Goal: Information Seeking & Learning: Learn about a topic

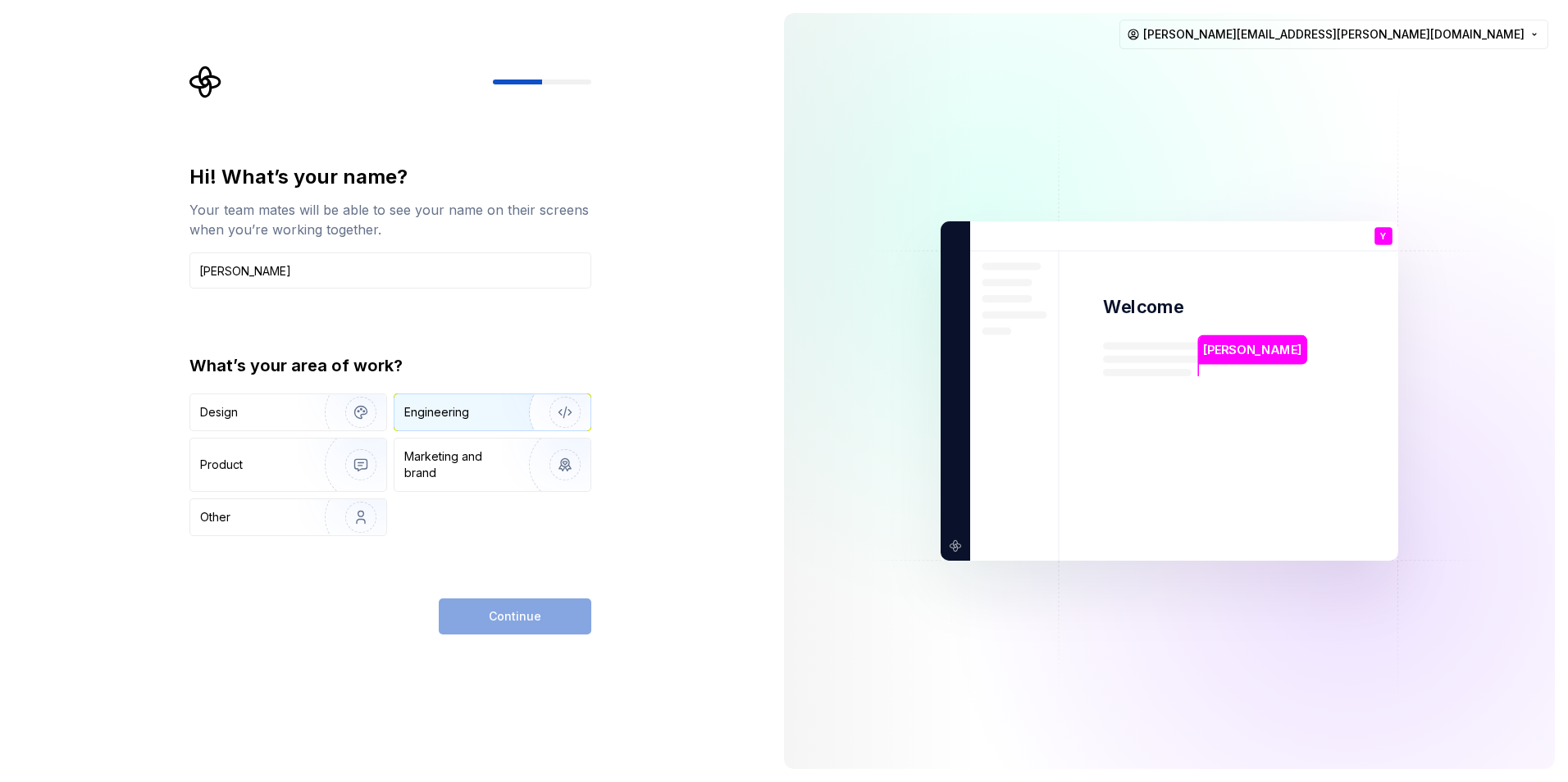
type input "[PERSON_NAME]"
click at [473, 407] on div "Engineering" at bounding box center [469, 412] width 131 height 17
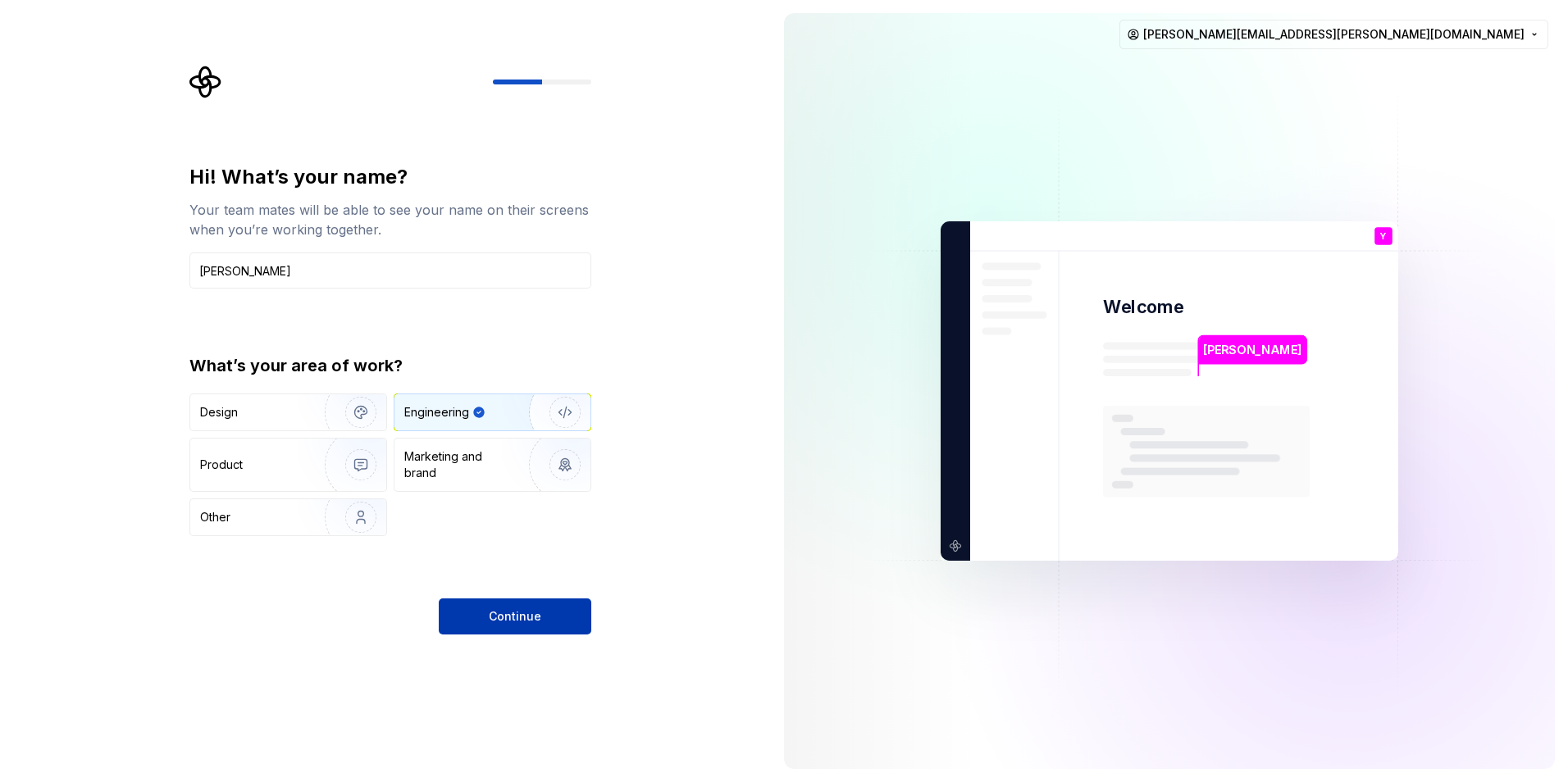
click at [514, 621] on span "Continue" at bounding box center [514, 616] width 52 height 17
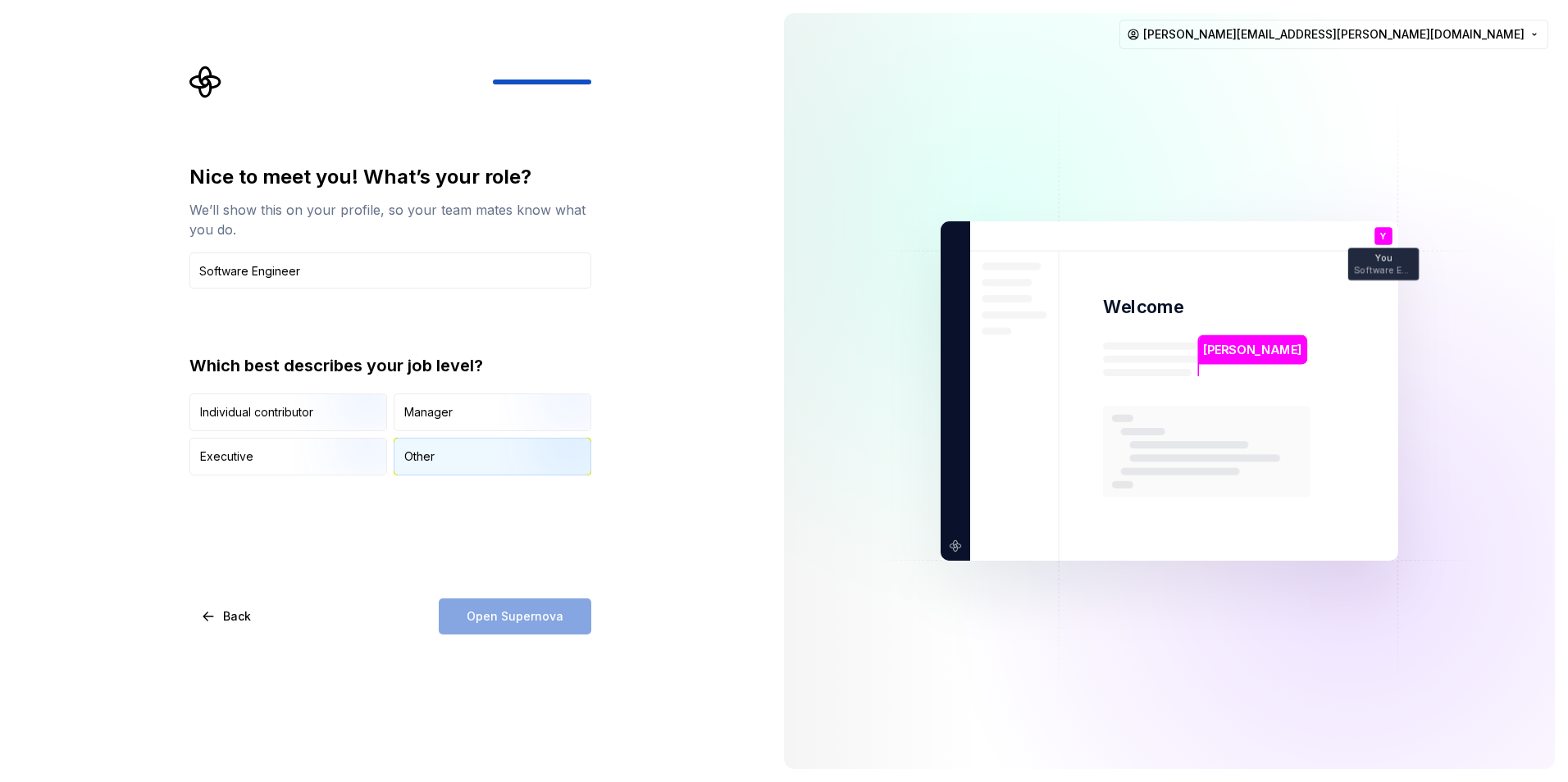
type input "Software Engineer"
click at [427, 458] on div "Other" at bounding box center [419, 456] width 30 height 17
click at [529, 616] on span "Open Supernova" at bounding box center [515, 616] width 97 height 17
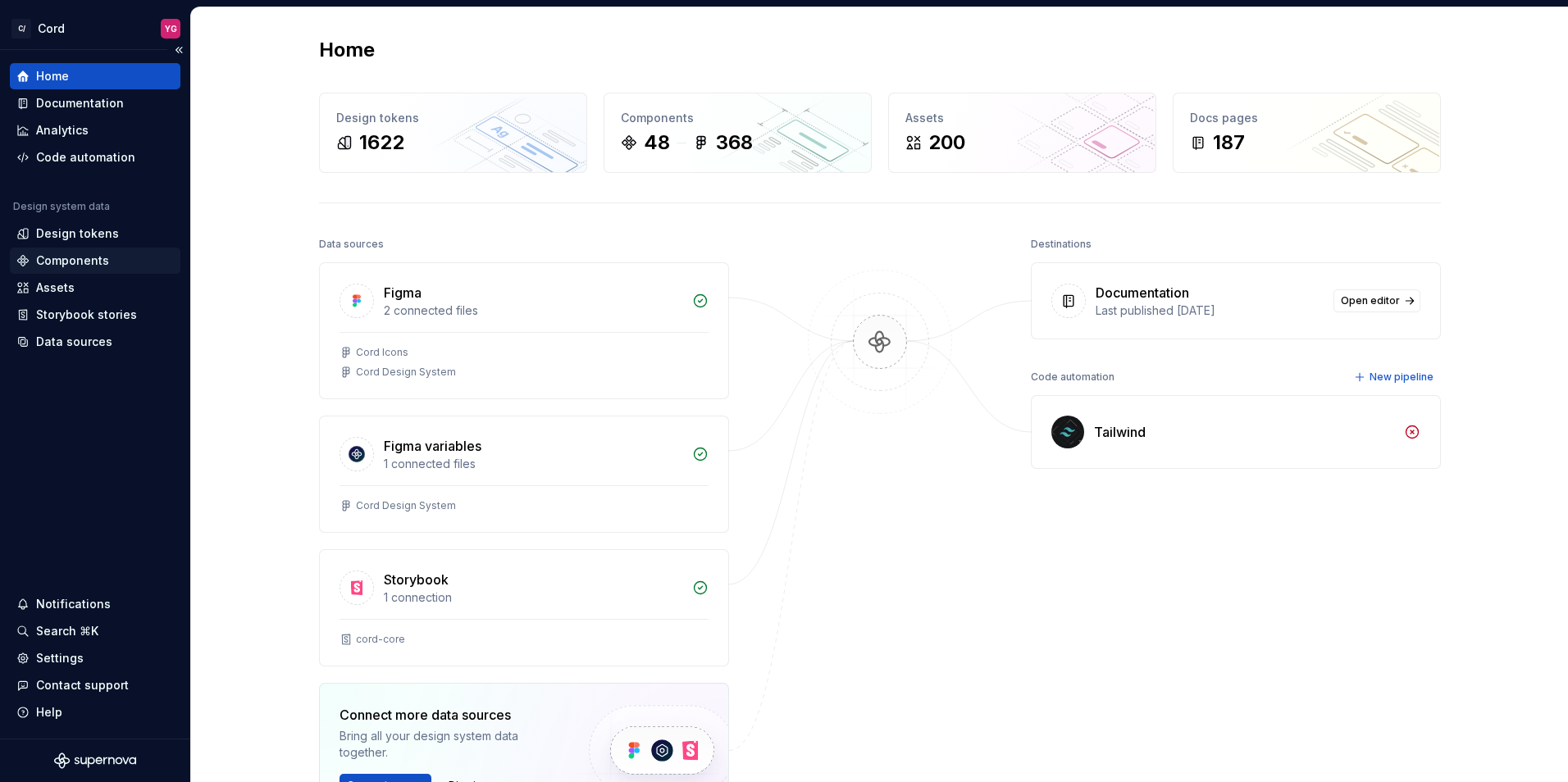
click at [109, 267] on div "Components" at bounding box center [95, 260] width 157 height 17
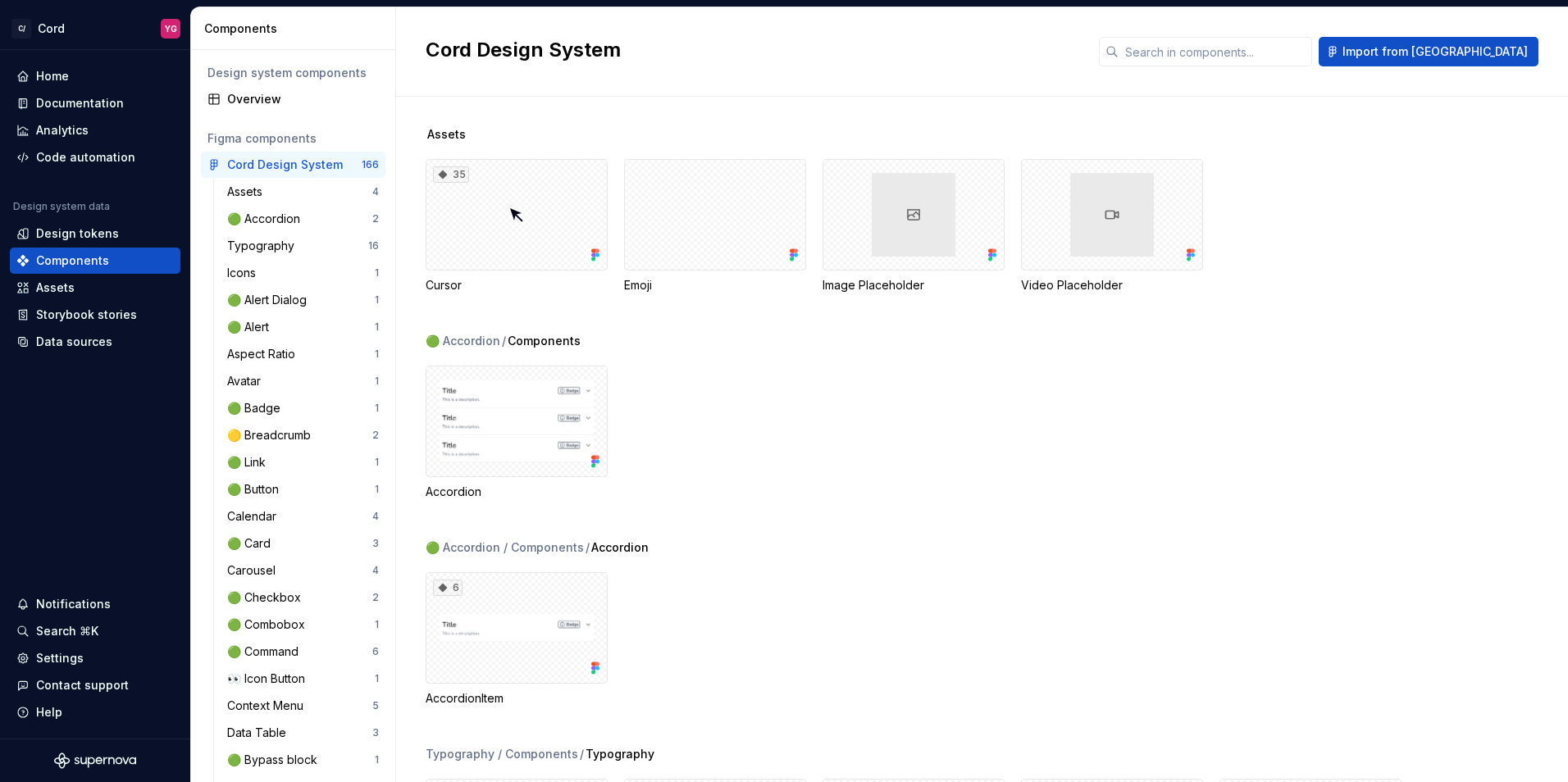
click at [978, 584] on div "6 AccordionItem" at bounding box center [996, 640] width 1142 height 134
click at [98, 95] on div "Documentation" at bounding box center [79, 103] width 87 height 17
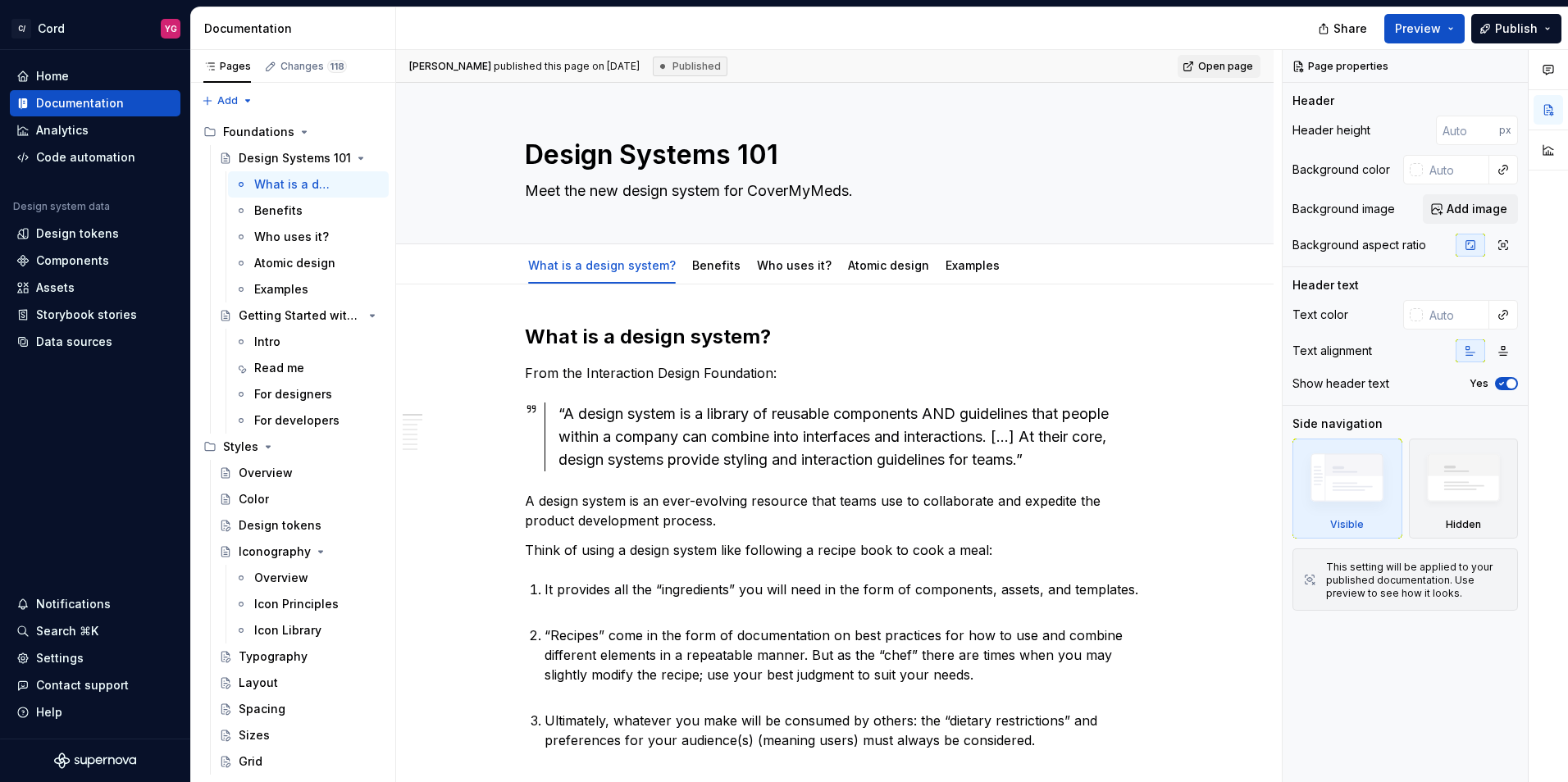
type textarea "*"
